Goal: Task Accomplishment & Management: Manage account settings

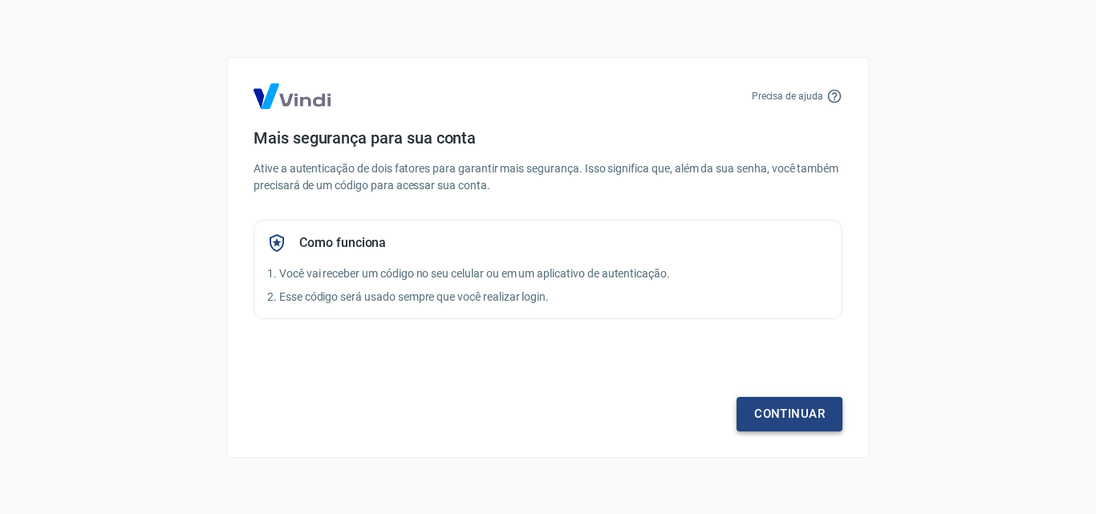
click at [806, 414] on link "Continuar" at bounding box center [789, 414] width 106 height 34
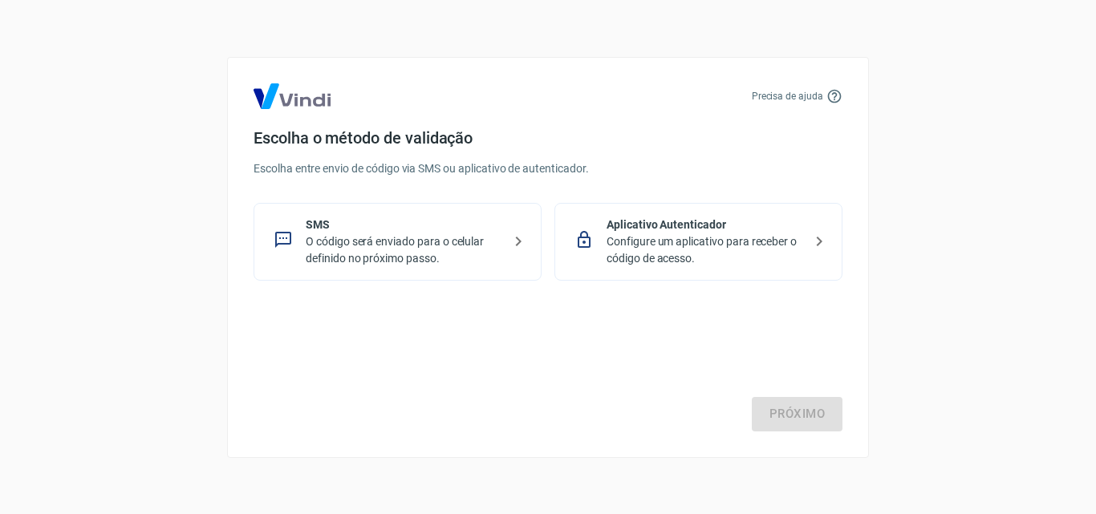
click at [442, 241] on p "O código será enviado para o celular definido no próximo passo." at bounding box center [404, 250] width 196 height 34
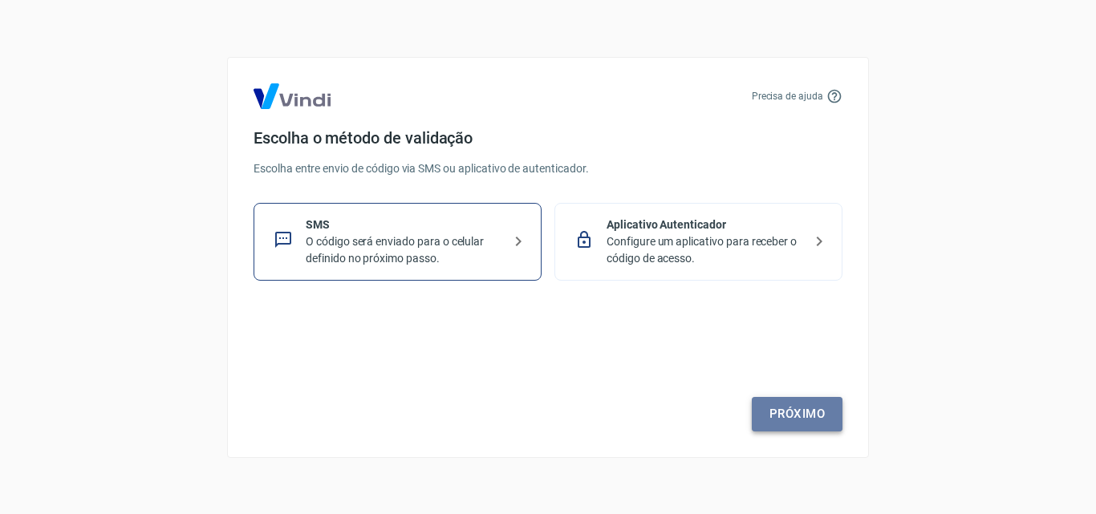
click at [807, 420] on link "Próximo" at bounding box center [796, 414] width 91 height 34
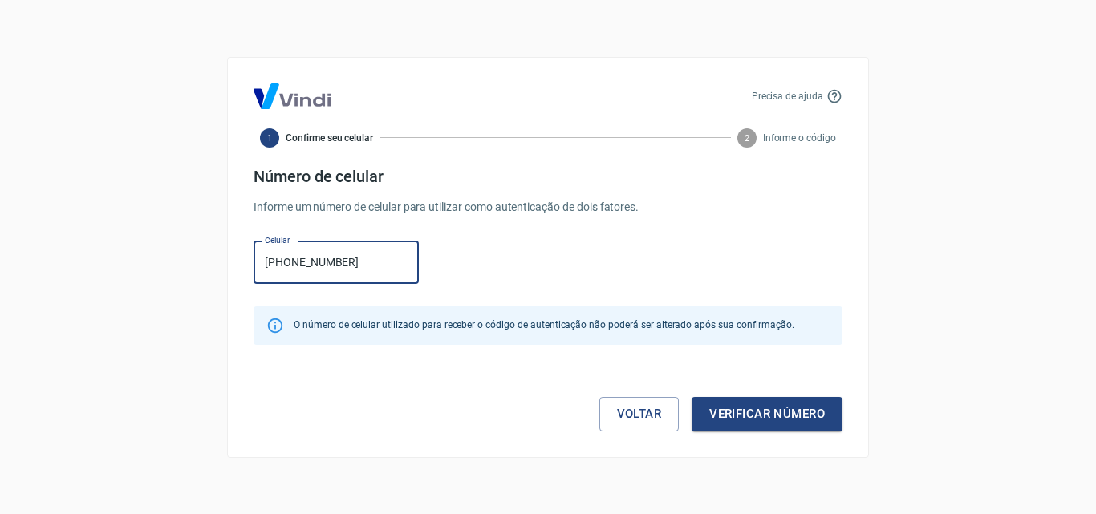
click at [291, 261] on input "[PHONE_NUMBER]" at bounding box center [335, 262] width 165 height 43
type input "[PHONE_NUMBER]"
click at [796, 402] on button "Verificar número" at bounding box center [766, 414] width 151 height 34
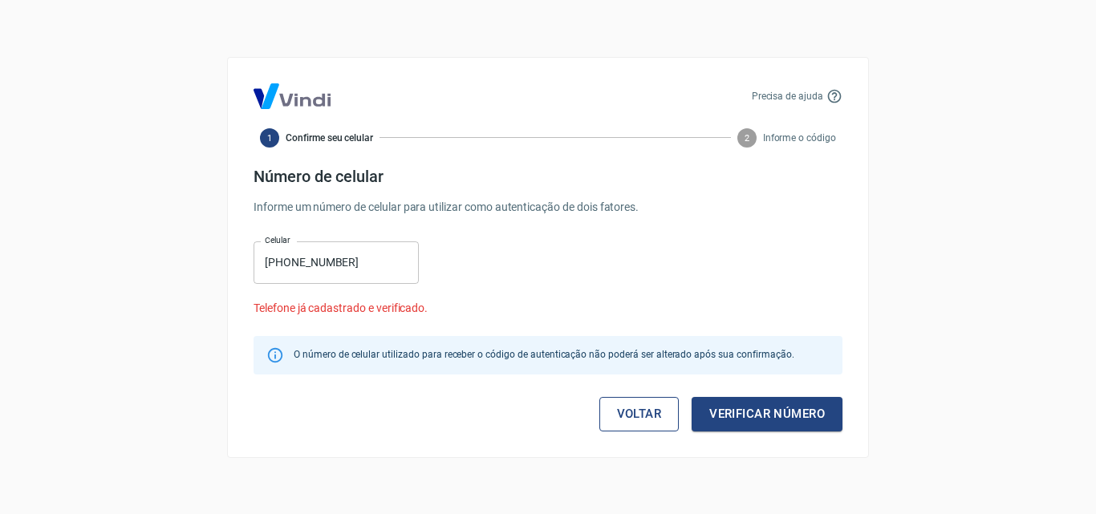
click at [628, 406] on link "Voltar" at bounding box center [639, 414] width 80 height 34
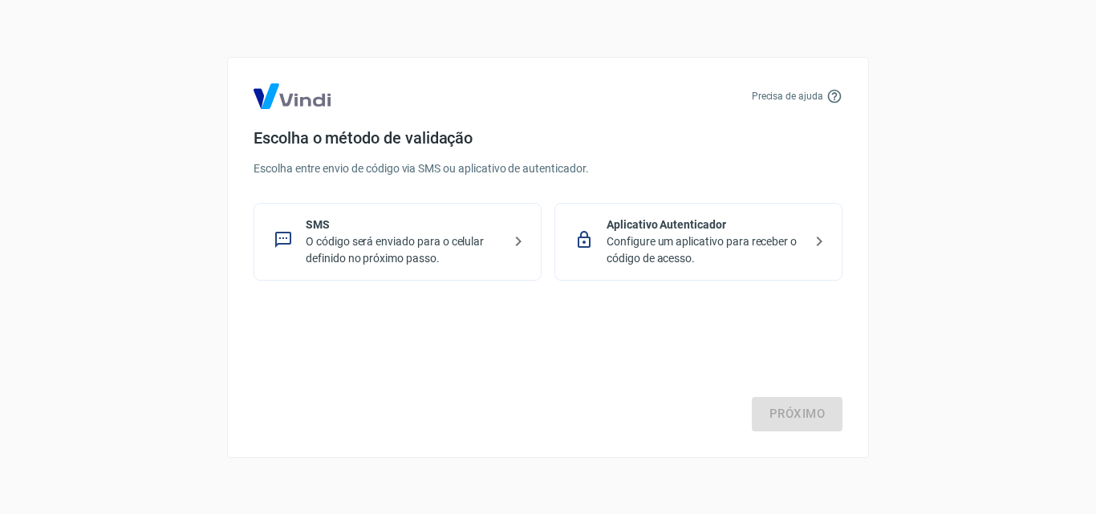
click at [407, 253] on p "O código será enviado para o celular definido no próximo passo." at bounding box center [404, 250] width 196 height 34
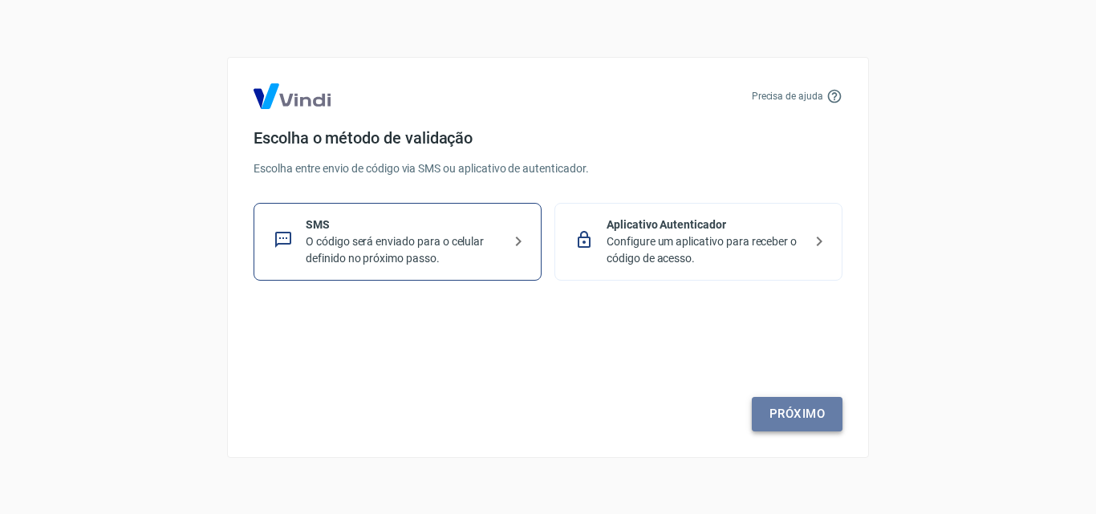
click at [812, 415] on link "Próximo" at bounding box center [796, 414] width 91 height 34
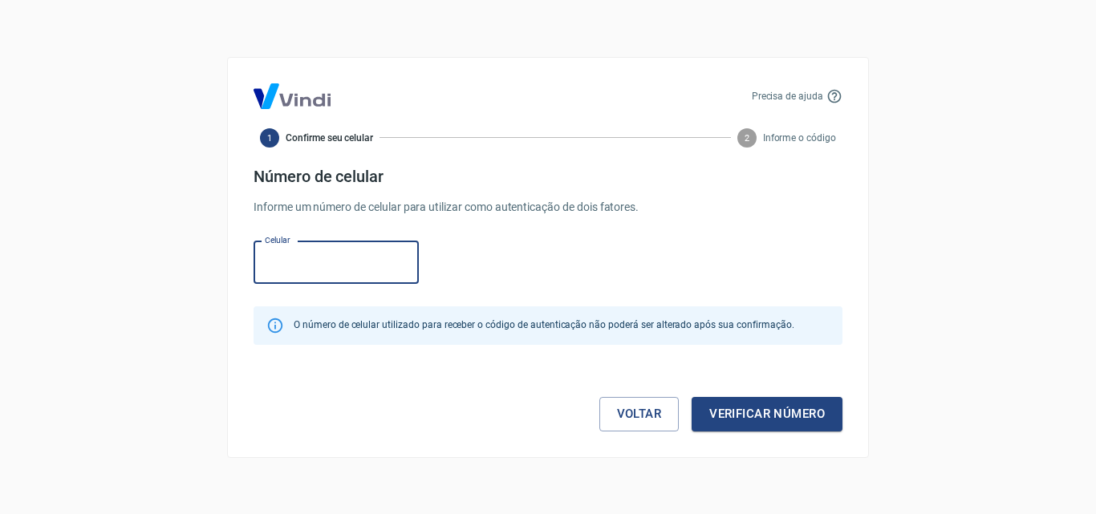
click at [340, 261] on input "Celular" at bounding box center [335, 262] width 165 height 43
click at [612, 417] on link "Voltar" at bounding box center [639, 414] width 80 height 34
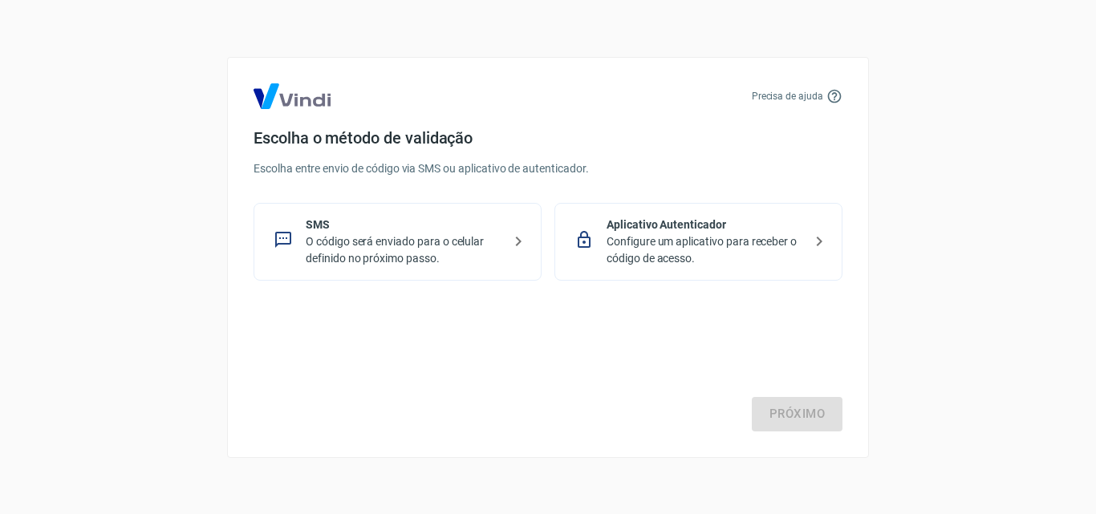
click at [363, 225] on p "SMS" at bounding box center [404, 225] width 196 height 17
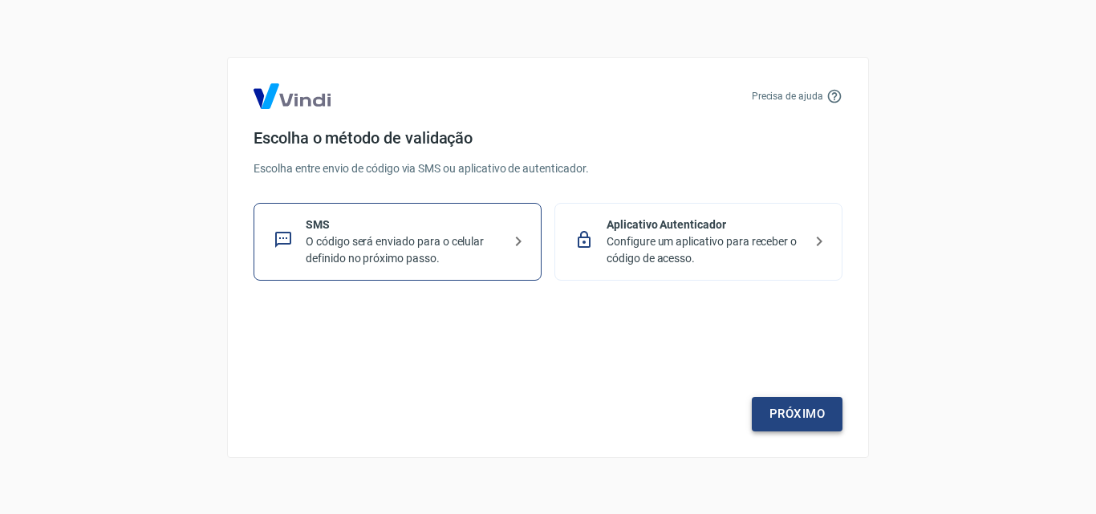
click at [785, 406] on link "Próximo" at bounding box center [796, 414] width 91 height 34
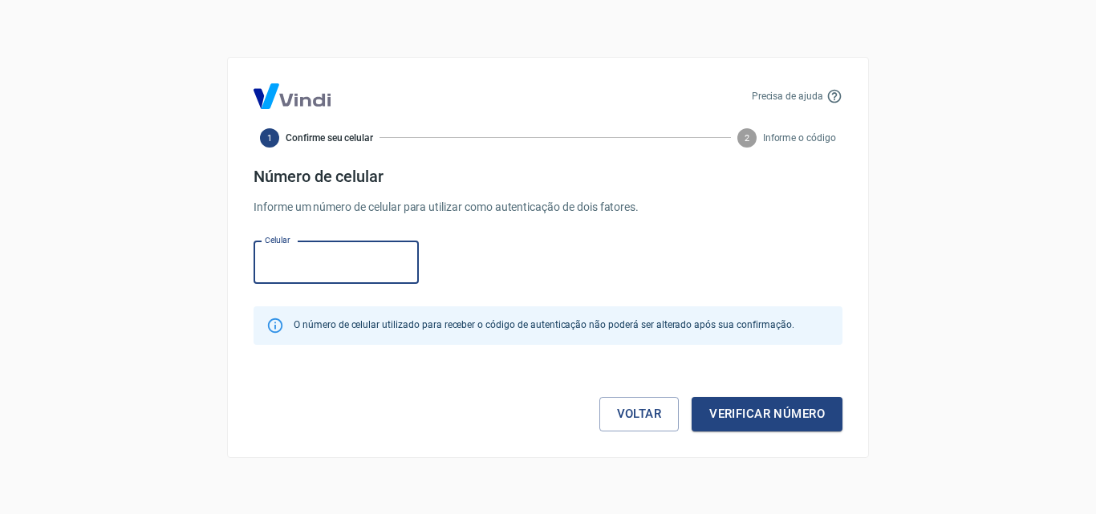
click at [277, 272] on input "Celular" at bounding box center [335, 262] width 165 height 43
click at [768, 421] on button "Verificar número" at bounding box center [766, 414] width 151 height 34
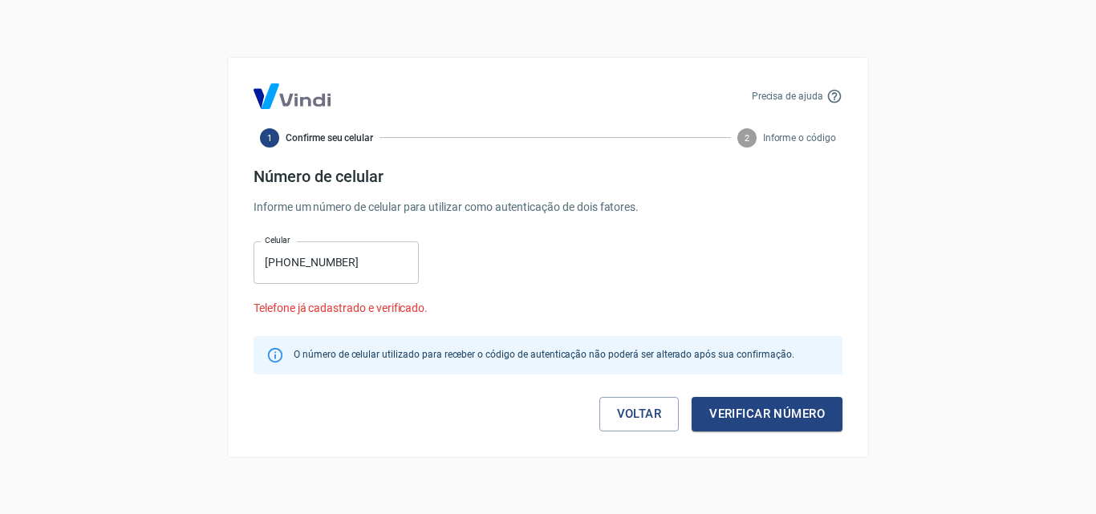
click at [354, 274] on input "[PHONE_NUMBER]" at bounding box center [335, 262] width 165 height 43
type input "[PHONE_NUMBER]"
click at [784, 408] on button "Verificar número" at bounding box center [766, 414] width 151 height 34
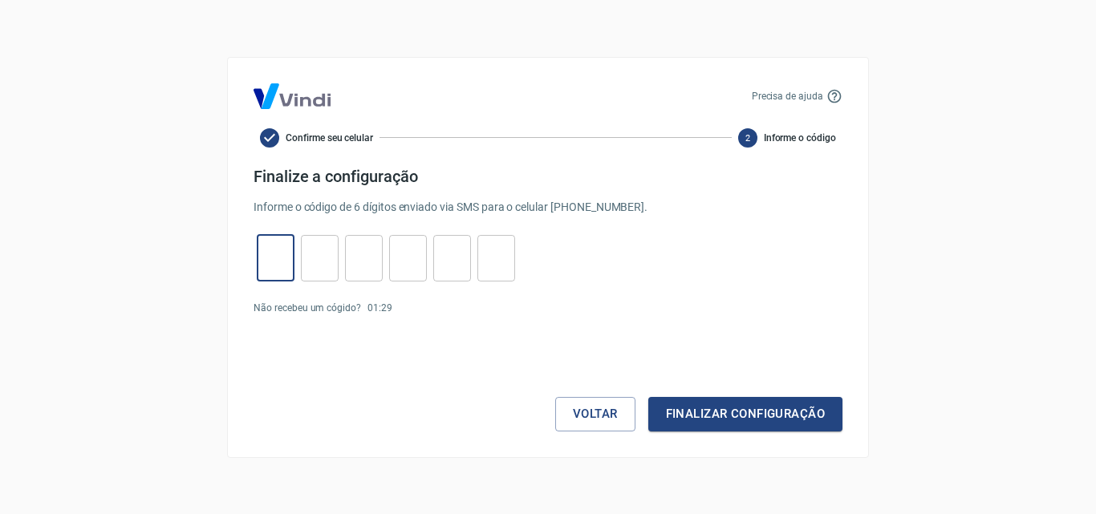
click at [282, 263] on input "tel" at bounding box center [276, 258] width 38 height 34
type input "4"
type input "9"
type input "0"
type input "7"
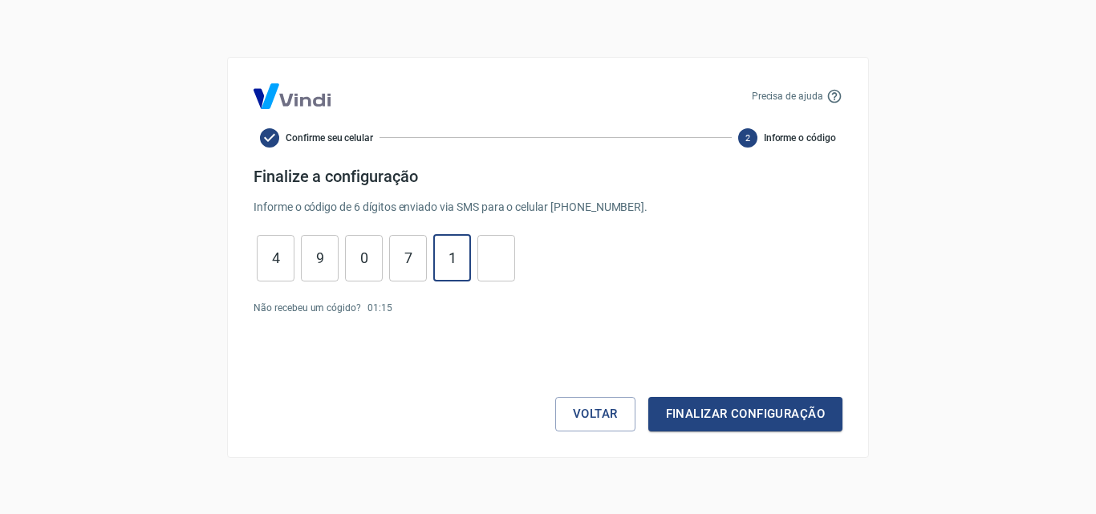
type input "1"
type input "5"
click at [807, 417] on button "Finalizar configuração" at bounding box center [745, 414] width 194 height 34
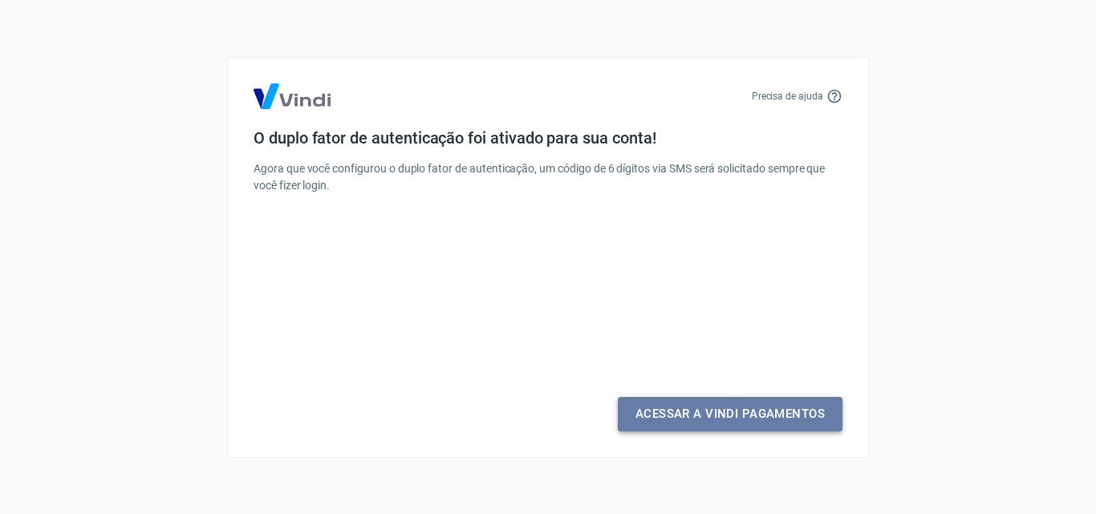
click at [783, 415] on link "Acessar a Vindi Pagamentos" at bounding box center [730, 414] width 225 height 34
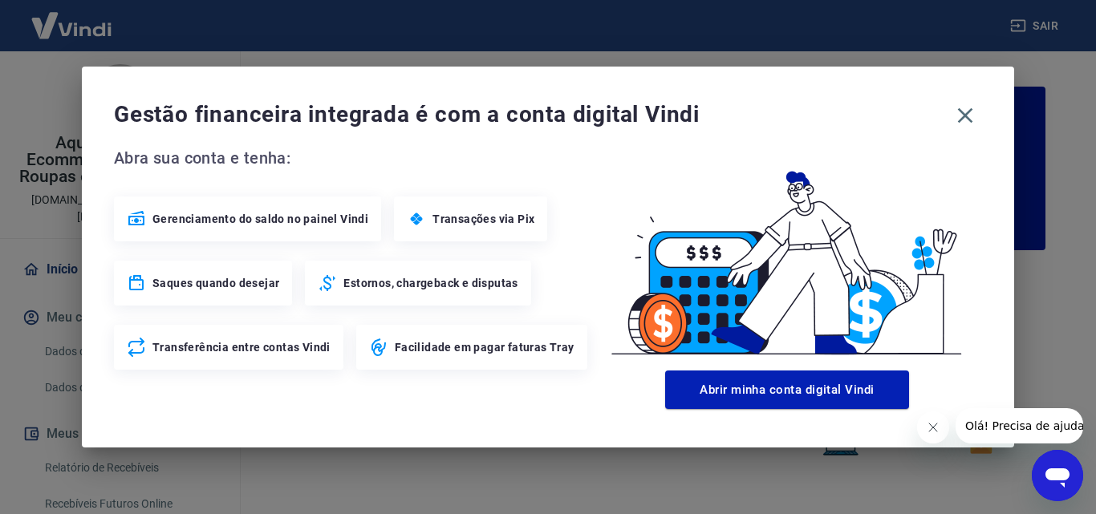
click at [475, 229] on div "Transações via Pix" at bounding box center [470, 218] width 153 height 45
click at [959, 120] on icon "button" at bounding box center [965, 115] width 15 height 15
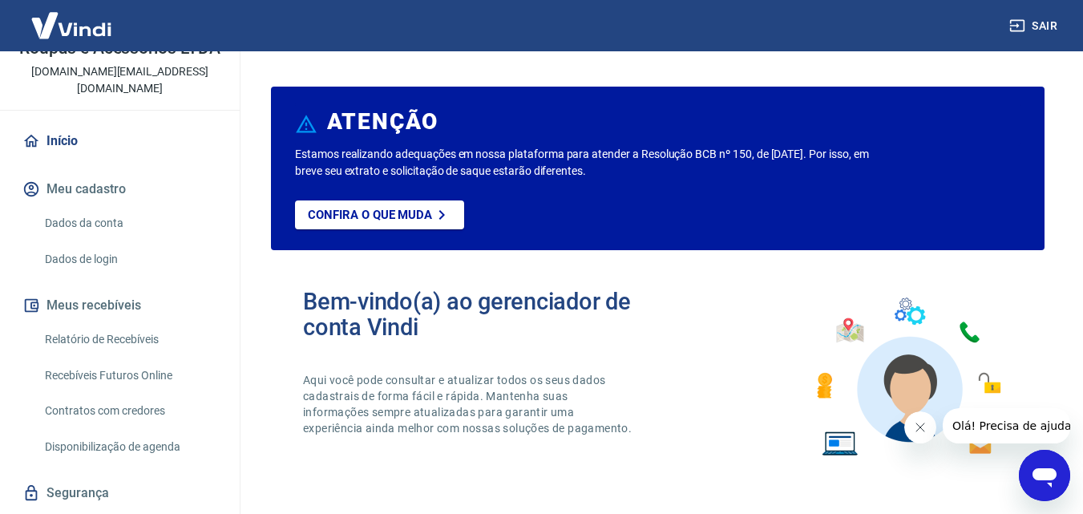
scroll to position [156, 0]
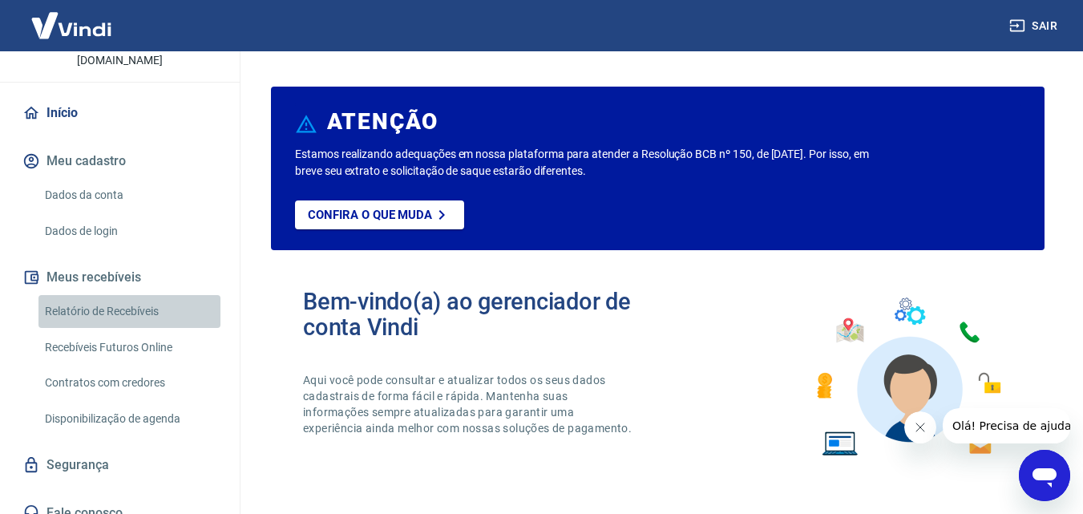
click at [141, 295] on link "Relatório de Recebíveis" at bounding box center [129, 311] width 182 height 33
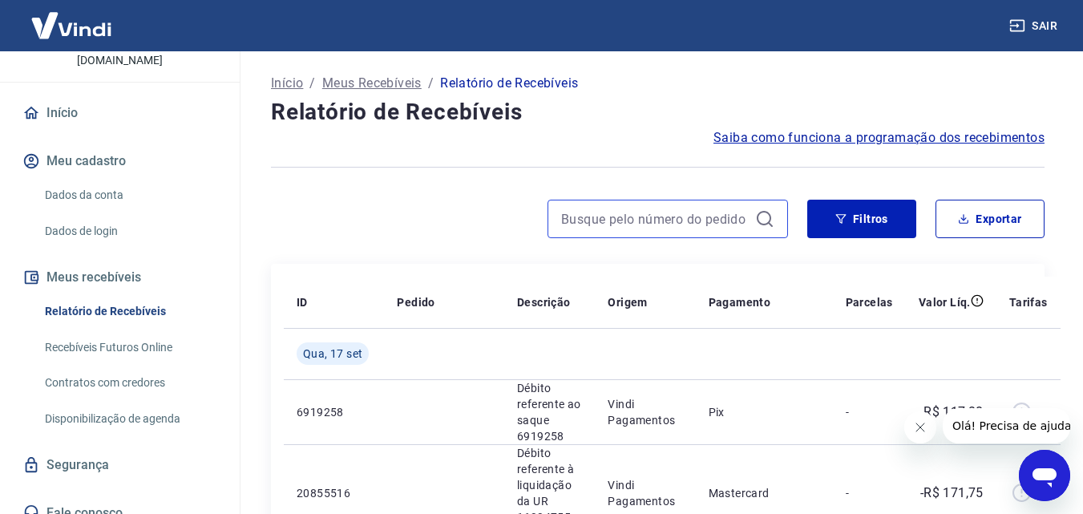
paste input "#17567224212714"
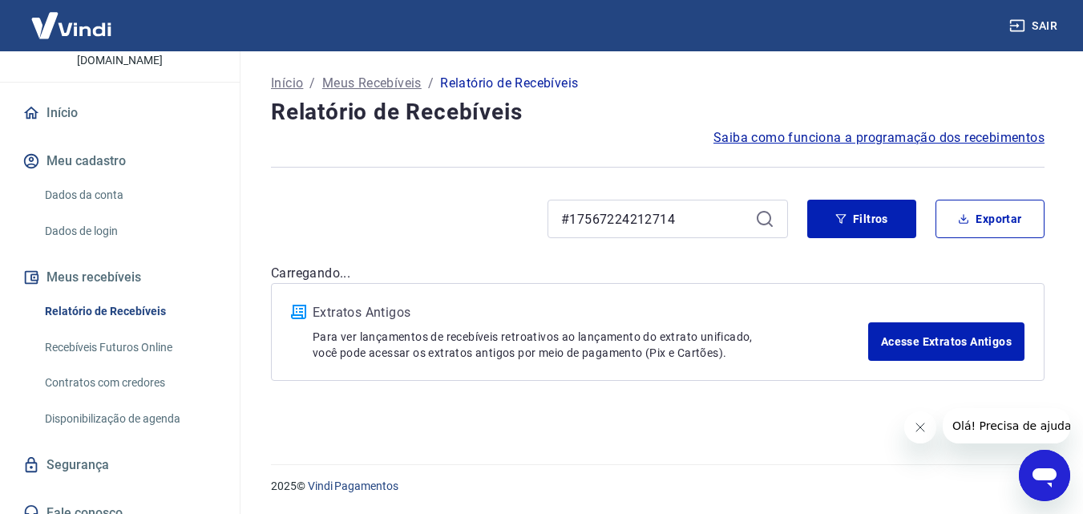
click at [760, 213] on div "#17567224212714" at bounding box center [668, 219] width 241 height 38
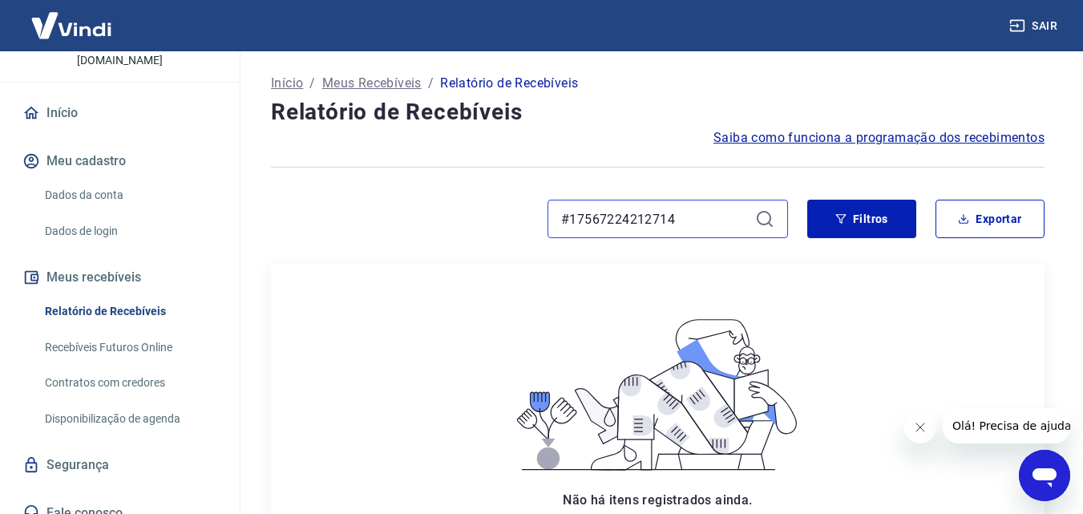
click at [573, 218] on input "#17567224212714" at bounding box center [655, 219] width 188 height 24
click at [569, 220] on input "#17567224212714" at bounding box center [655, 219] width 188 height 24
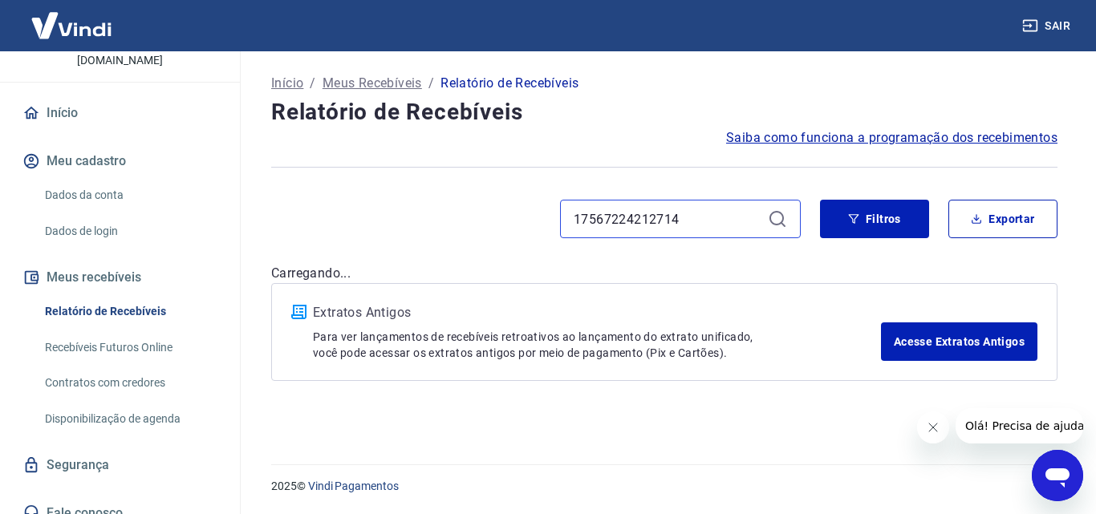
type input "17567224212714"
click at [764, 212] on div "17567224212714" at bounding box center [680, 219] width 241 height 38
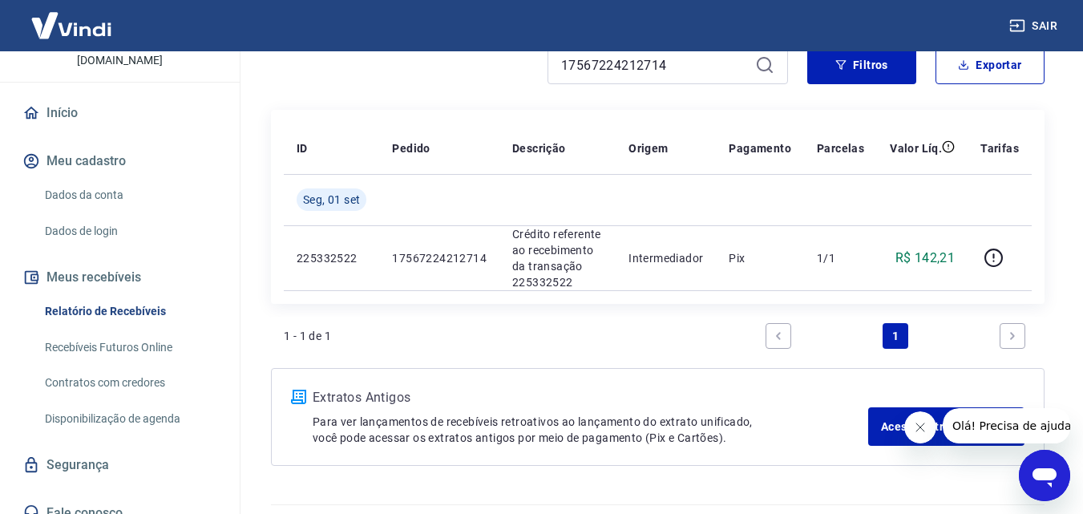
scroll to position [160, 0]
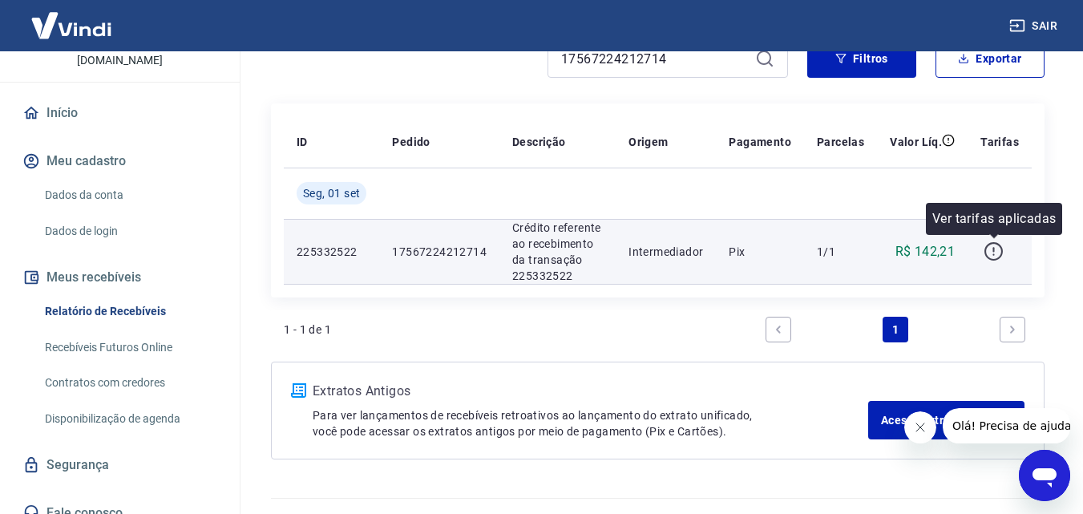
click at [995, 256] on icon "button" at bounding box center [994, 251] width 20 height 20
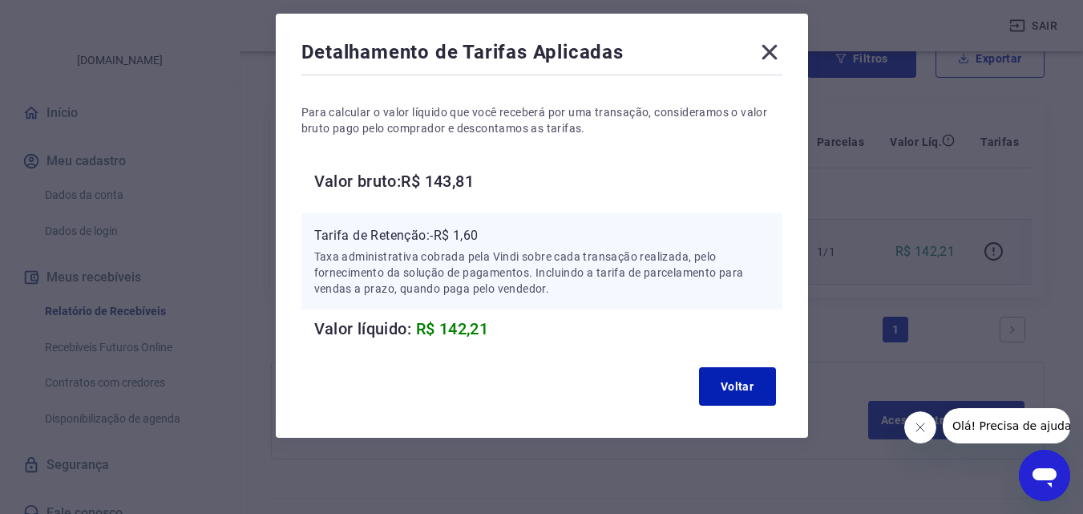
scroll to position [64, 0]
click at [751, 386] on button "Voltar" at bounding box center [737, 386] width 77 height 38
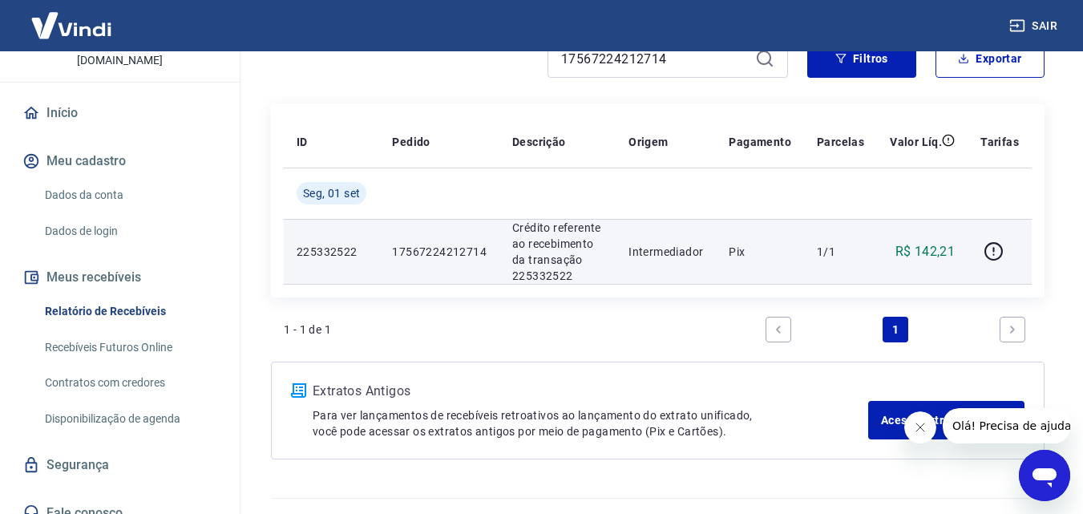
drag, startPoint x: 915, startPoint y: 423, endPoint x: 907, endPoint y: 420, distance: 8.4
click at [914, 422] on icon "Fechar mensagem da empresa" at bounding box center [919, 427] width 13 height 13
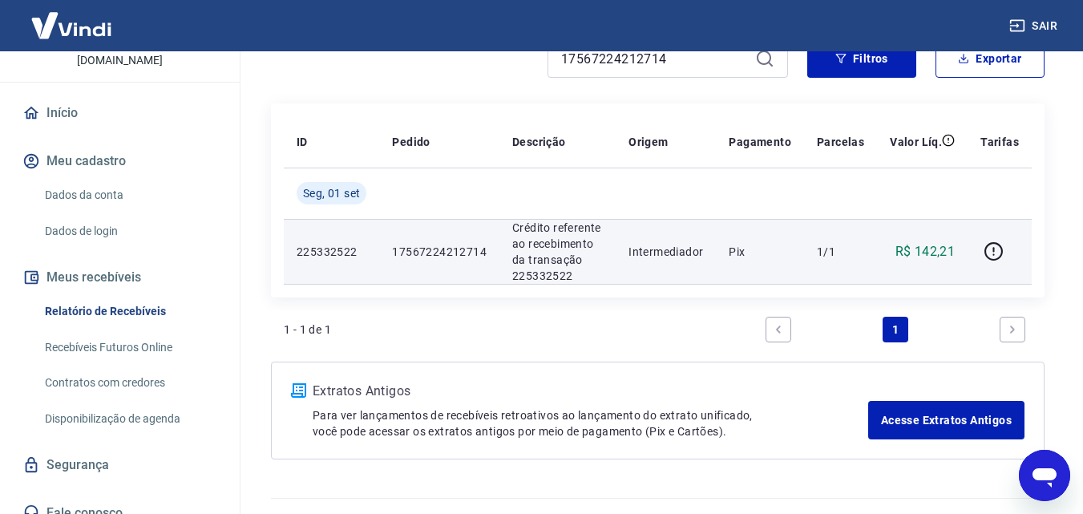
click at [480, 244] on p "17567224212714" at bounding box center [439, 252] width 95 height 16
drag, startPoint x: 425, startPoint y: 257, endPoint x: 337, endPoint y: 257, distance: 88.2
click at [417, 257] on p "17567224212714" at bounding box center [439, 252] width 95 height 16
click at [333, 257] on p "225332522" at bounding box center [332, 252] width 70 height 16
click at [540, 270] on p "Crédito referente ao recebimento da transação 225332522" at bounding box center [557, 252] width 91 height 64
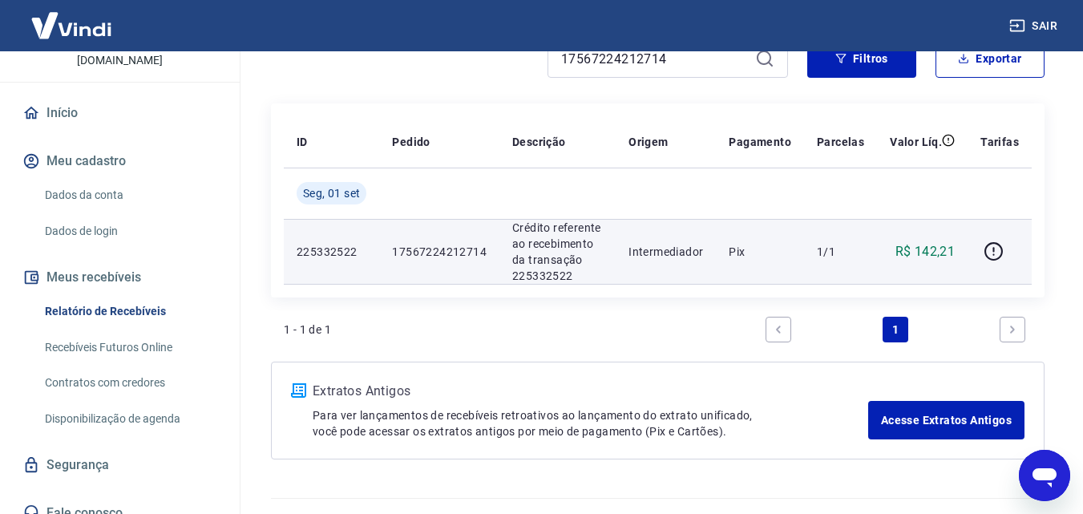
drag, startPoint x: 602, startPoint y: 261, endPoint x: 664, endPoint y: 257, distance: 61.8
click at [609, 261] on td "Crédito referente ao recebimento da transação 225332522" at bounding box center [558, 251] width 116 height 65
click at [721, 257] on td "Pix" at bounding box center [760, 251] width 88 height 65
click at [778, 252] on p "Pix" at bounding box center [760, 252] width 63 height 16
drag, startPoint x: 829, startPoint y: 249, endPoint x: 881, endPoint y: 249, distance: 52.1
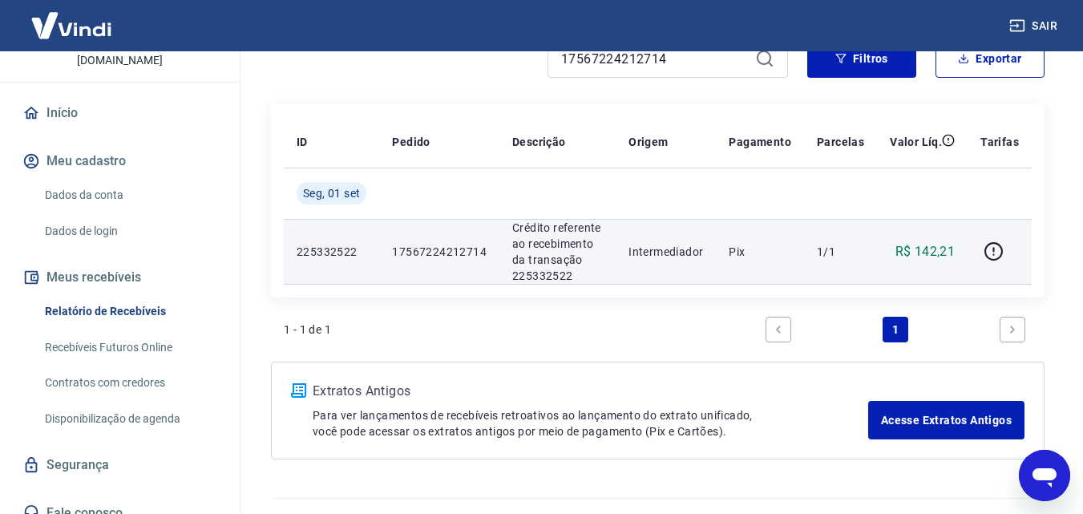
click at [832, 249] on p "1/1" at bounding box center [840, 252] width 47 height 16
drag, startPoint x: 925, startPoint y: 249, endPoint x: 946, endPoint y: 245, distance: 22.0
click at [928, 249] on p "R$ 142,21" at bounding box center [926, 251] width 60 height 19
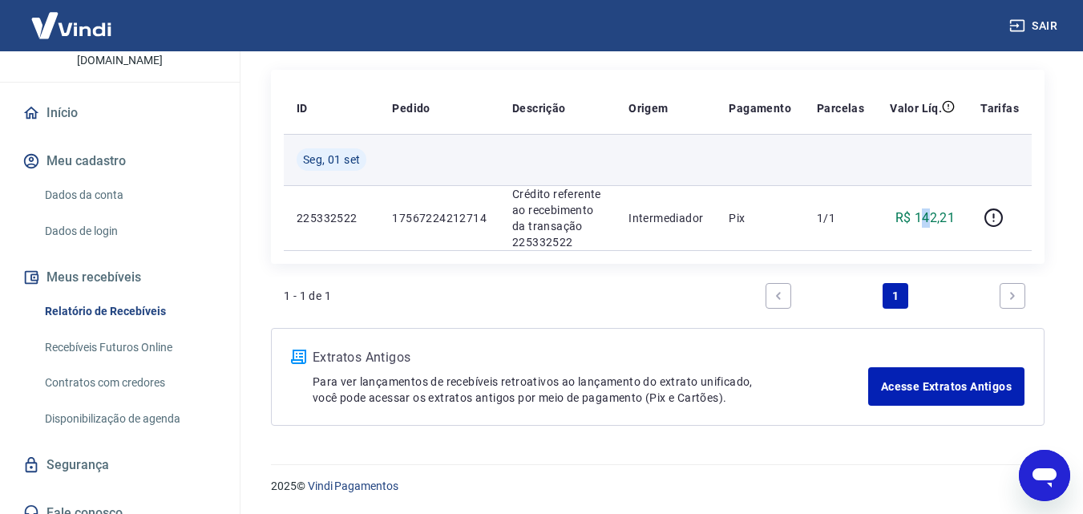
scroll to position [0, 0]
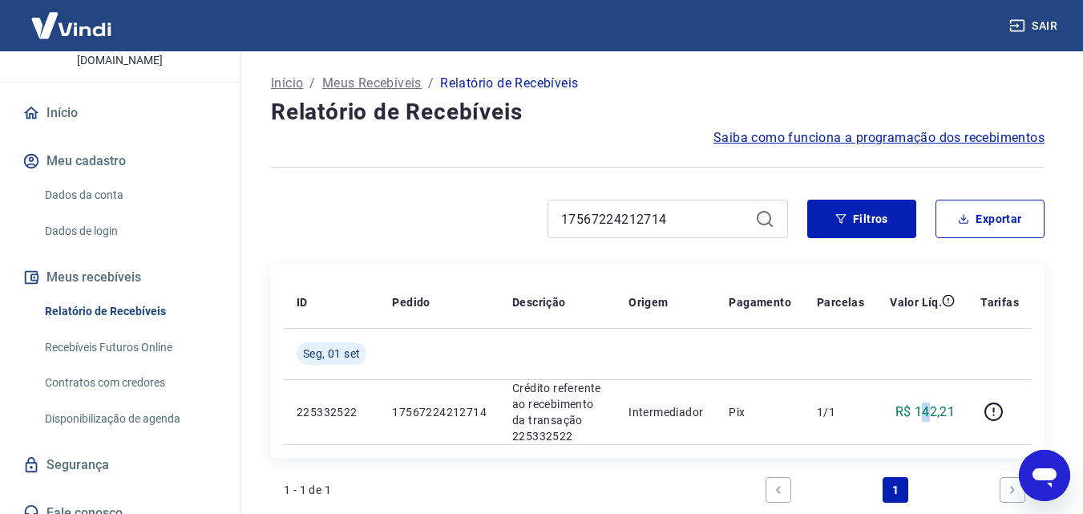
click at [83, 98] on link "Início" at bounding box center [119, 112] width 201 height 35
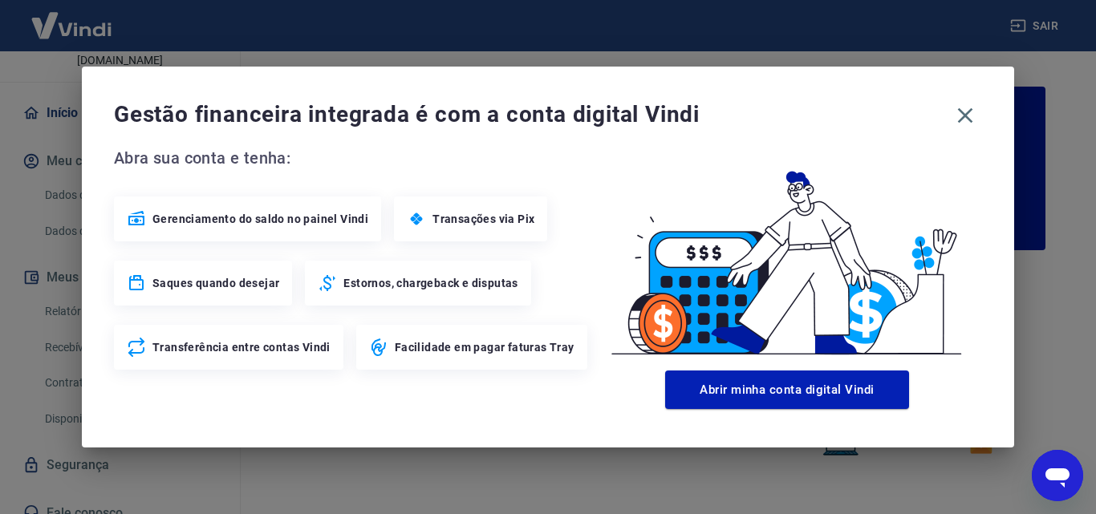
click at [438, 284] on span "Estornos, chargeback e disputas" at bounding box center [430, 283] width 174 height 16
click at [327, 286] on icon at bounding box center [327, 282] width 19 height 19
click at [326, 286] on icon at bounding box center [327, 282] width 19 height 19
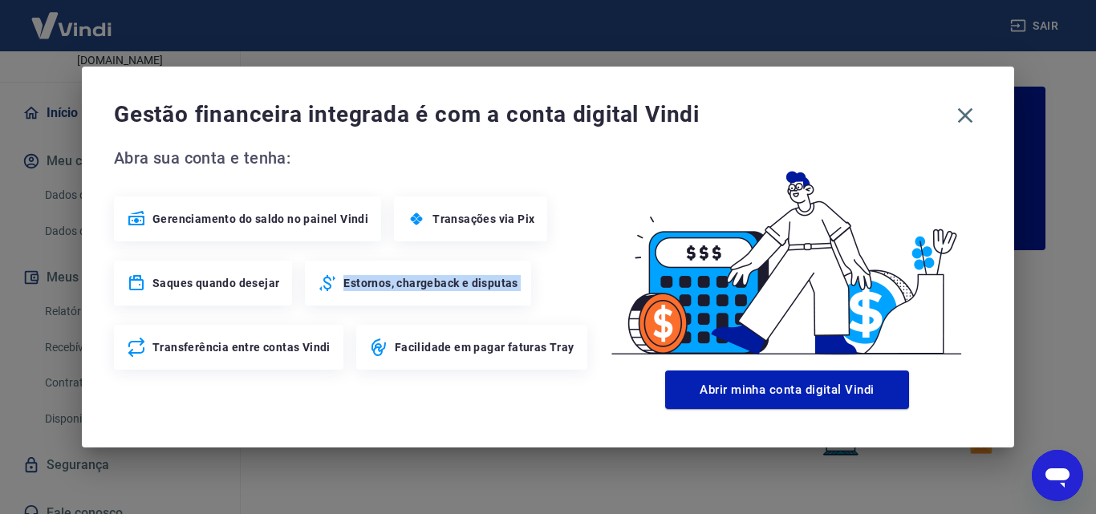
click at [326, 286] on icon at bounding box center [327, 282] width 19 height 19
click at [966, 118] on icon "button" at bounding box center [965, 115] width 15 height 15
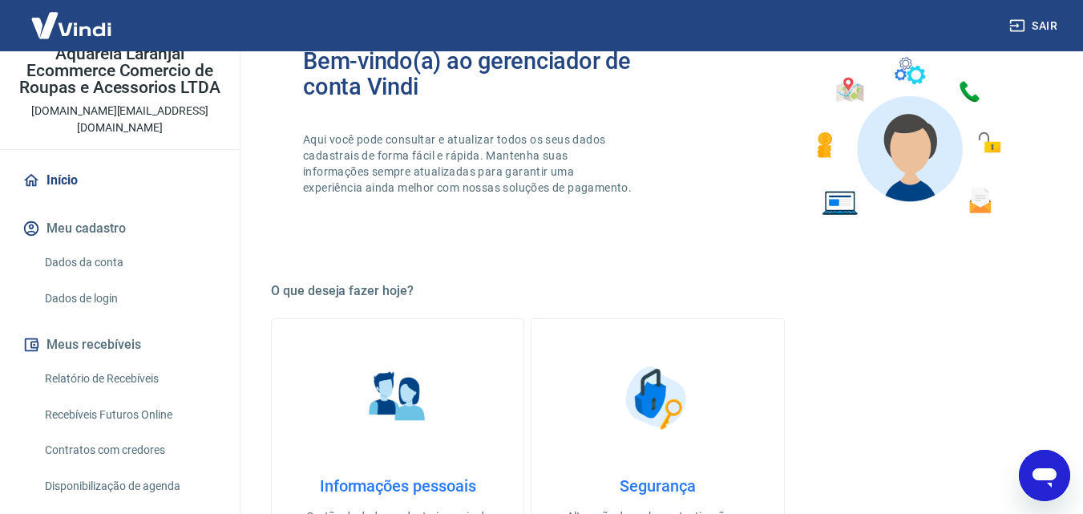
scroll to position [156, 0]
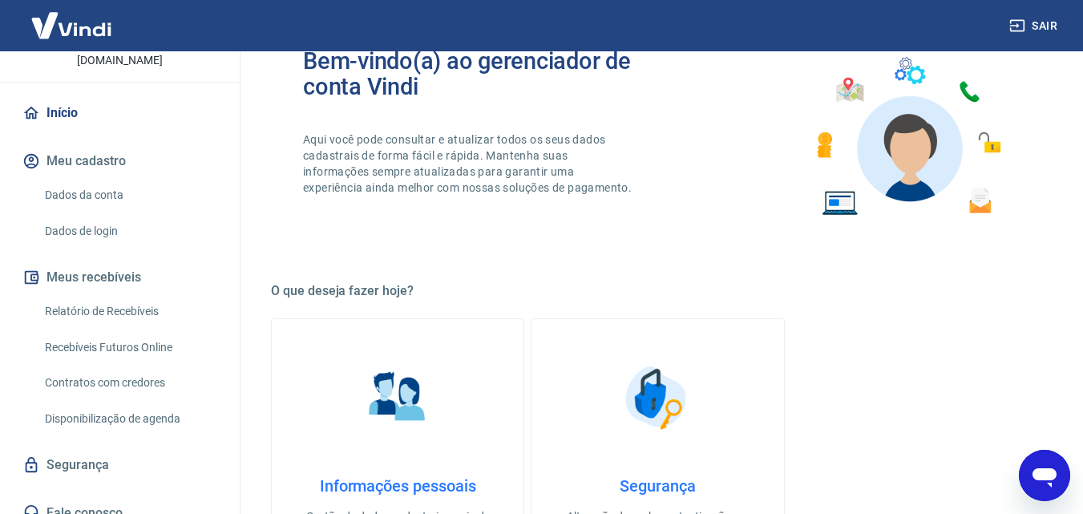
click at [109, 260] on button "Meus recebíveis" at bounding box center [119, 277] width 201 height 35
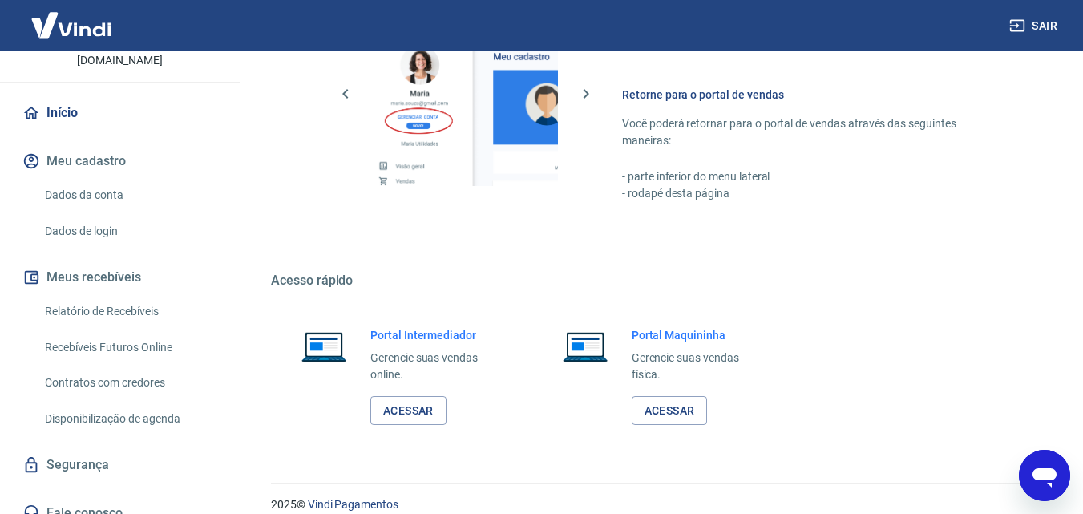
scroll to position [968, 0]
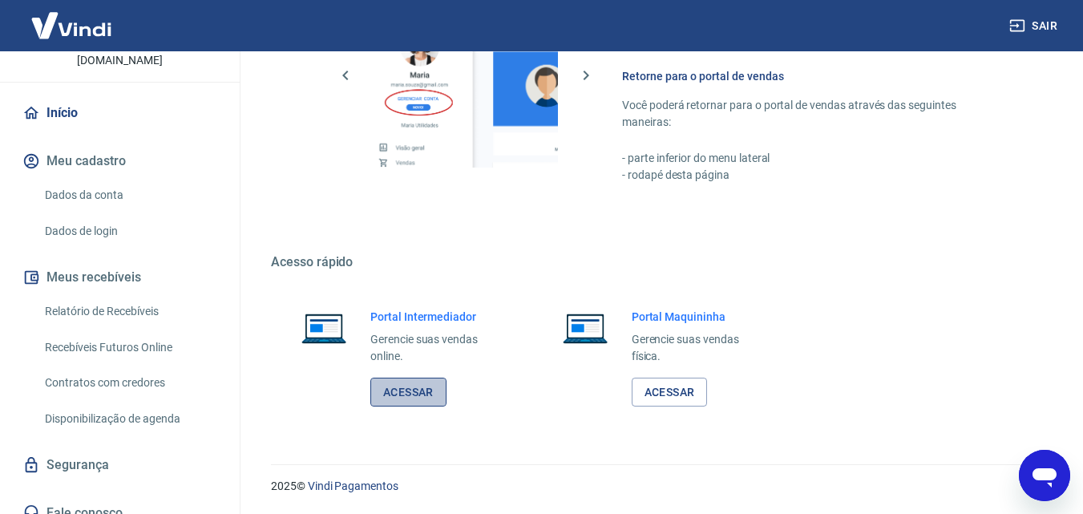
click at [407, 388] on link "Acessar" at bounding box center [409, 393] width 76 height 30
